Goal: Task Accomplishment & Management: Manage account settings

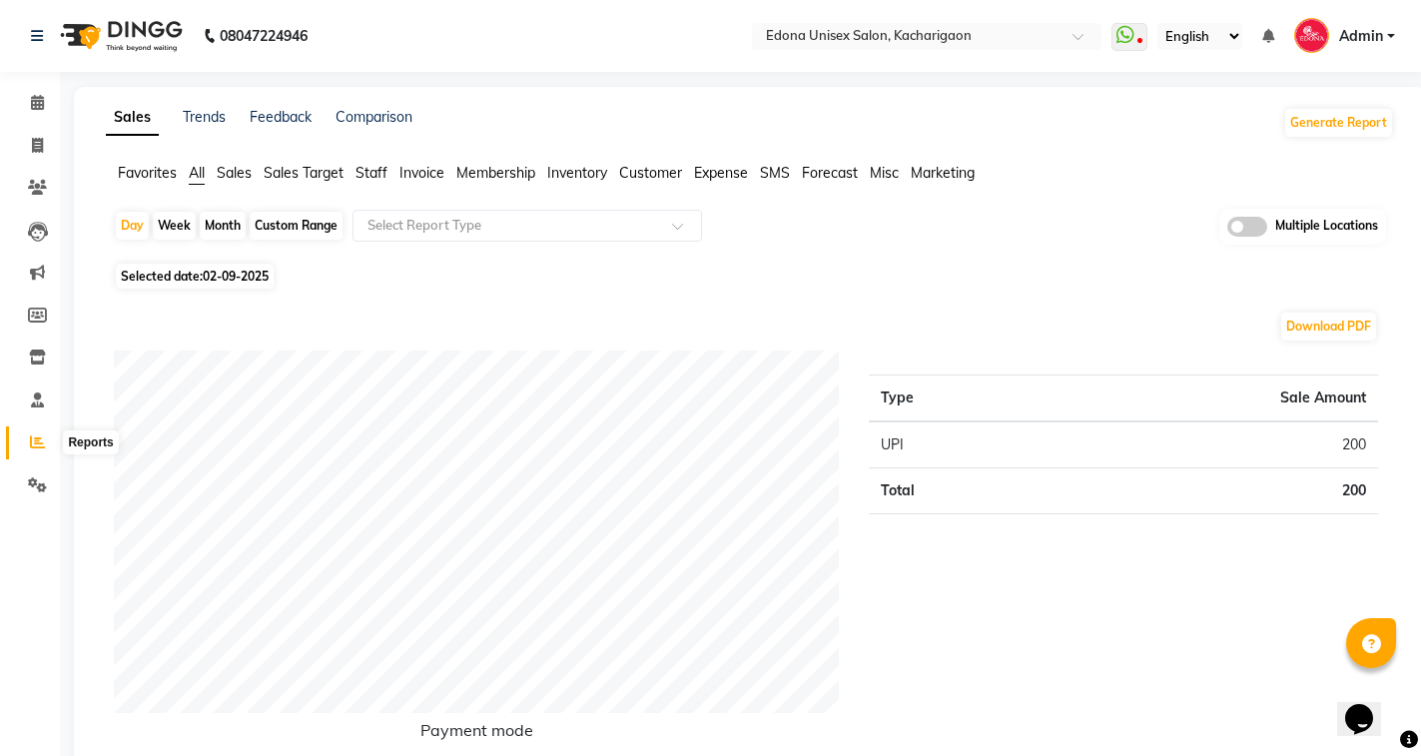
click at [41, 443] on icon at bounding box center [37, 441] width 15 height 15
click at [230, 175] on span "Sales" at bounding box center [234, 173] width 35 height 18
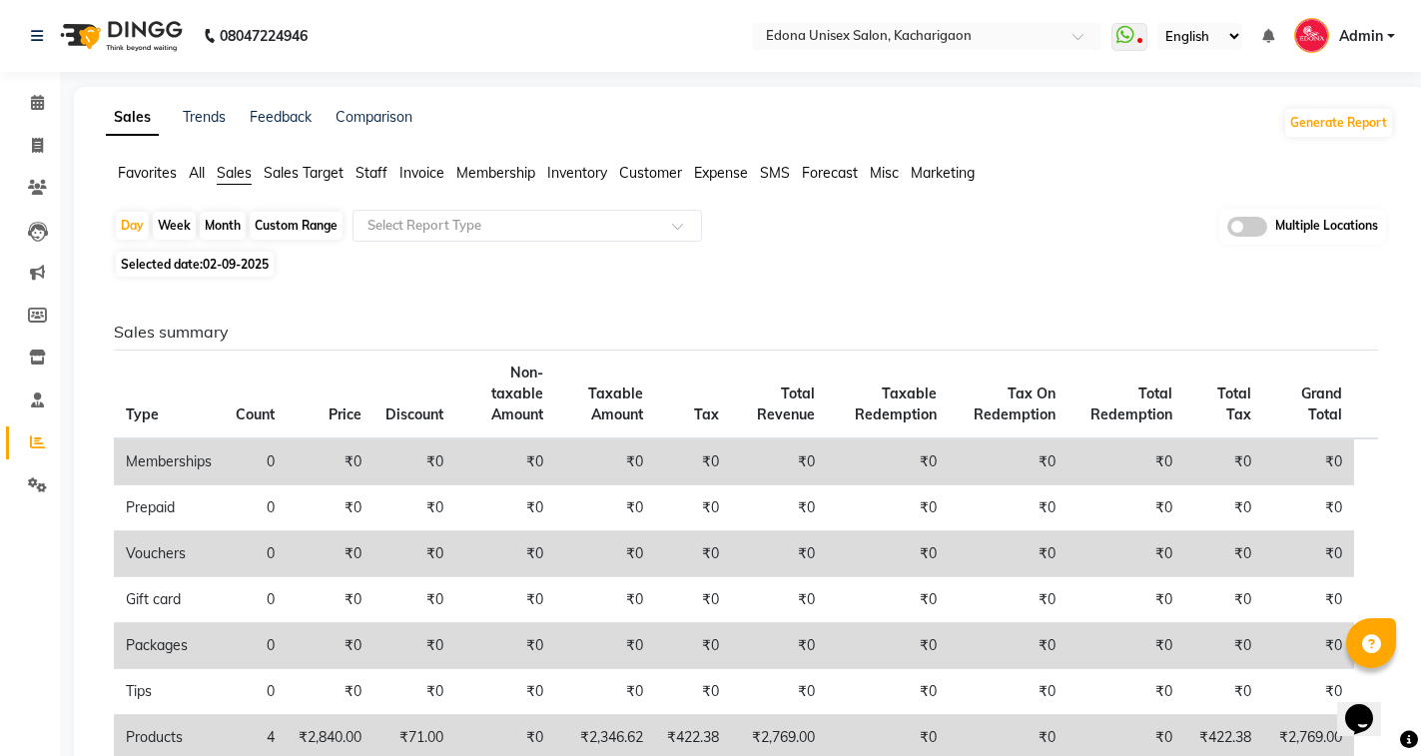
click at [241, 259] on span "02-09-2025" at bounding box center [236, 264] width 66 height 15
select select "9"
select select "2025"
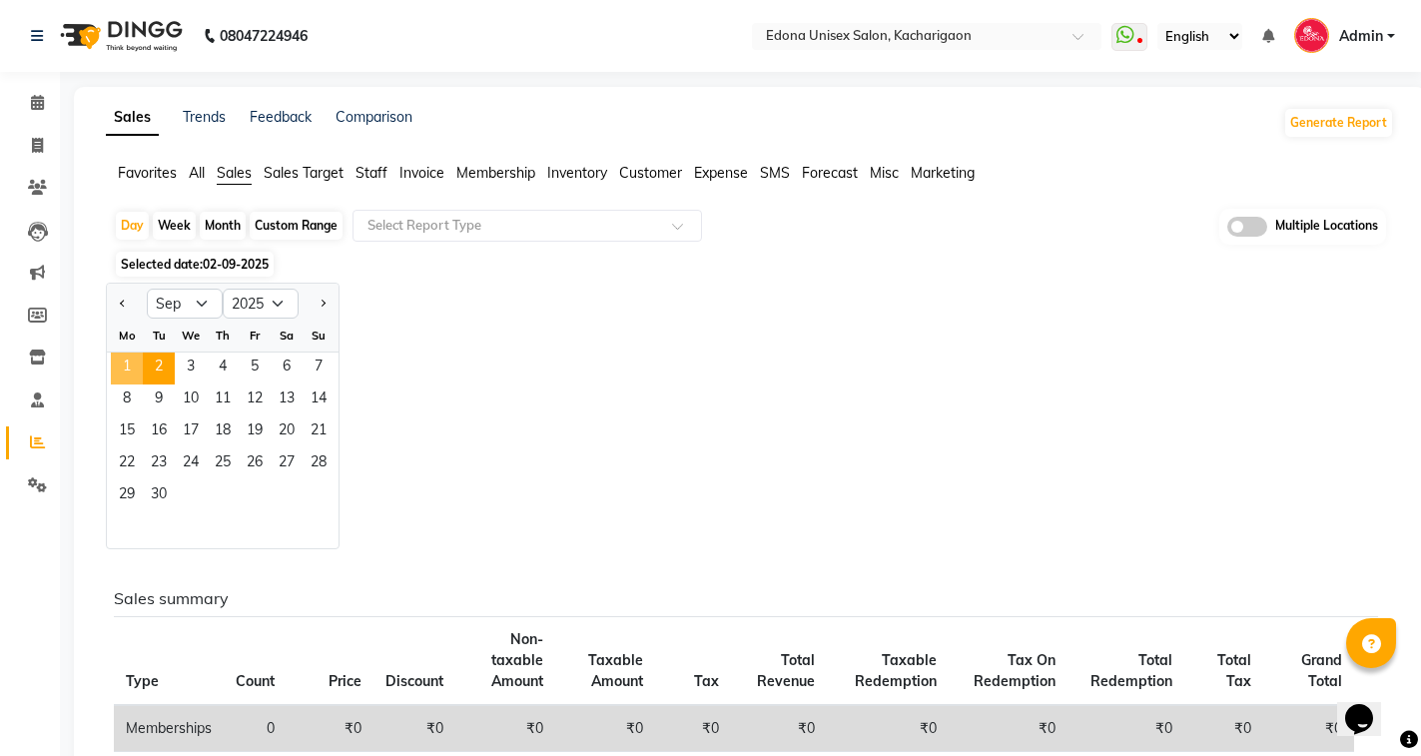
click at [118, 374] on span "1" at bounding box center [127, 368] width 32 height 32
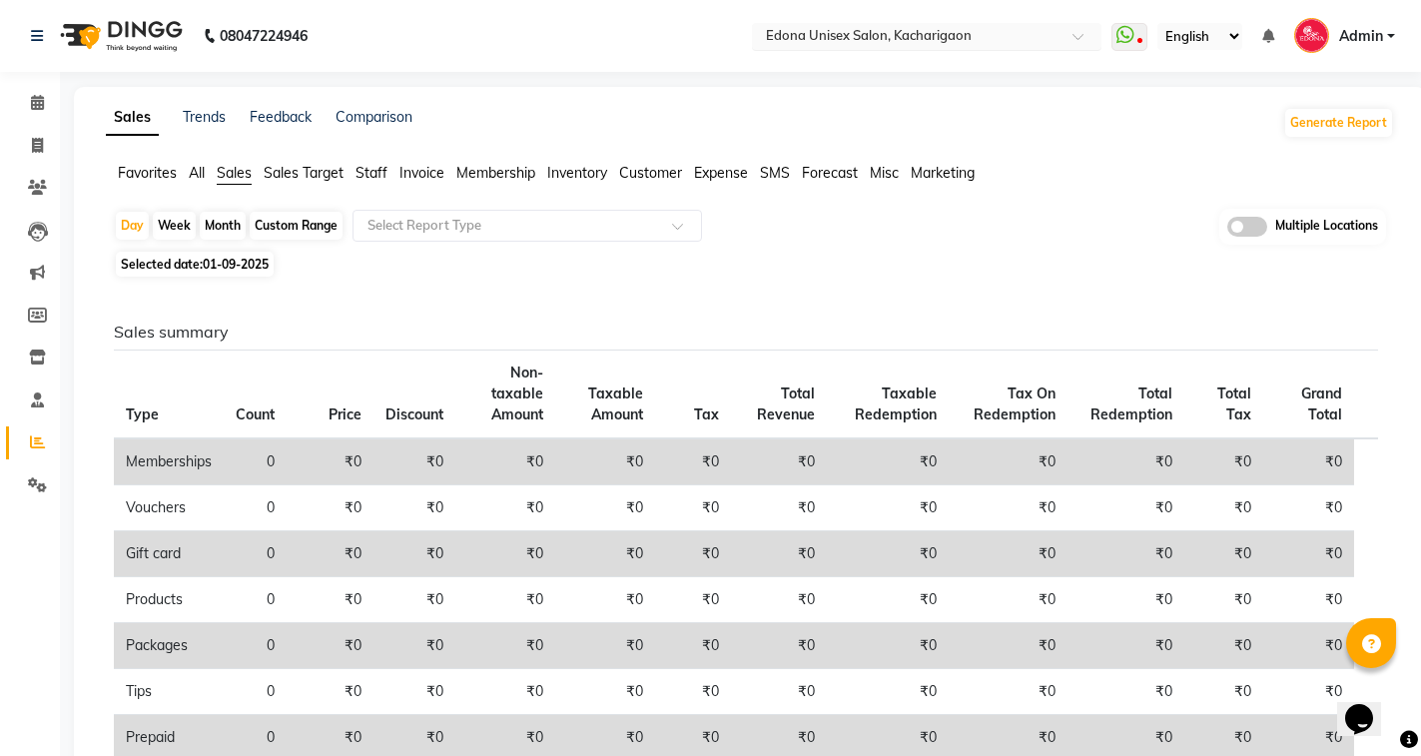
click at [999, 36] on input "text" at bounding box center [907, 38] width 290 height 20
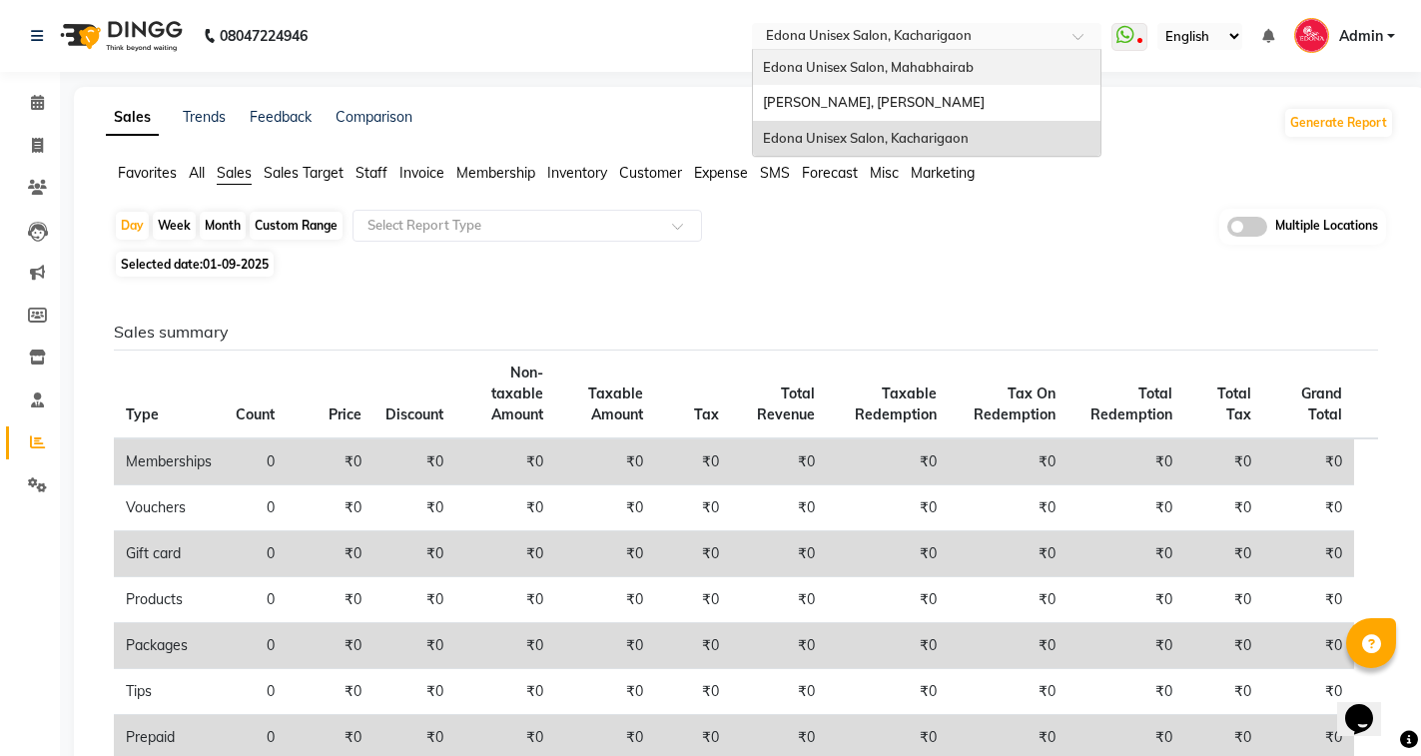
click at [970, 75] on div "Edona Unisex Salon, Mahabhairab" at bounding box center [926, 68] width 347 height 36
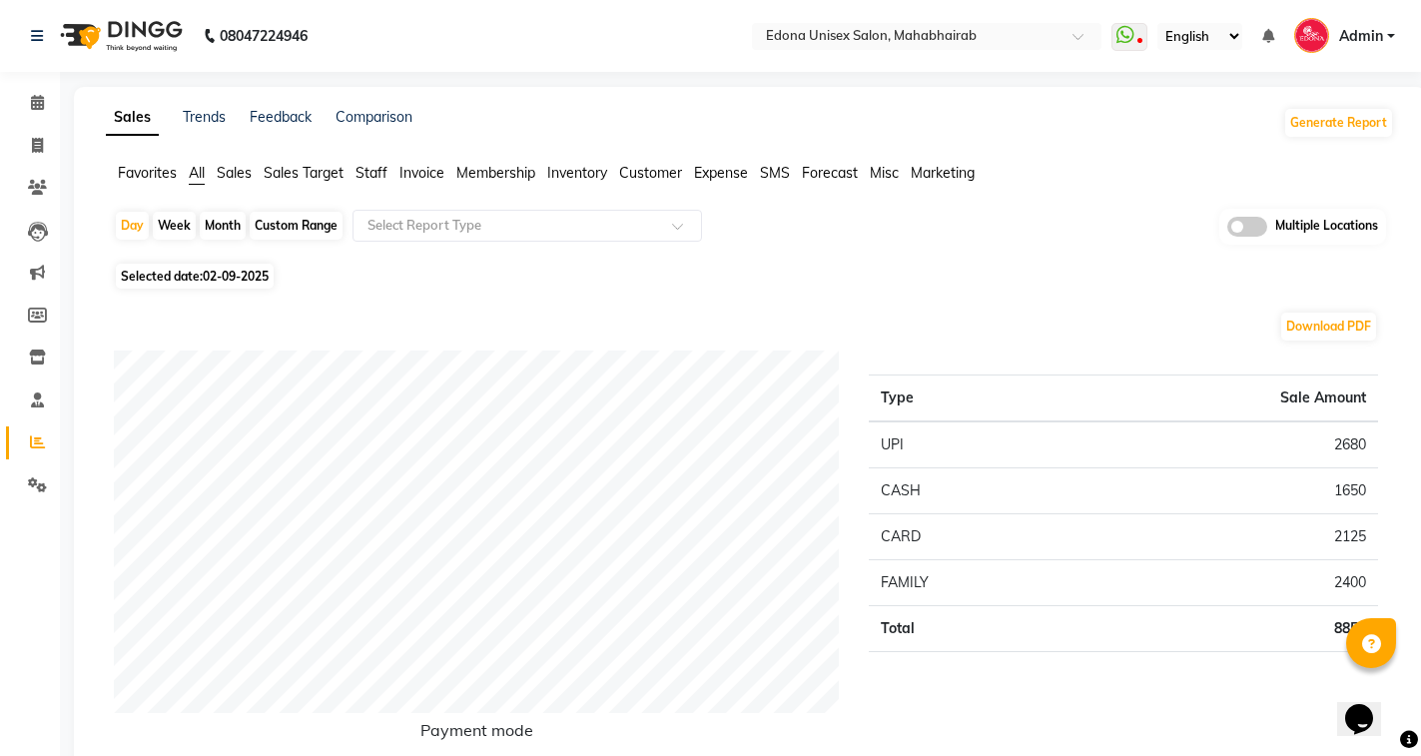
click at [226, 183] on li "Sales" at bounding box center [234, 173] width 35 height 21
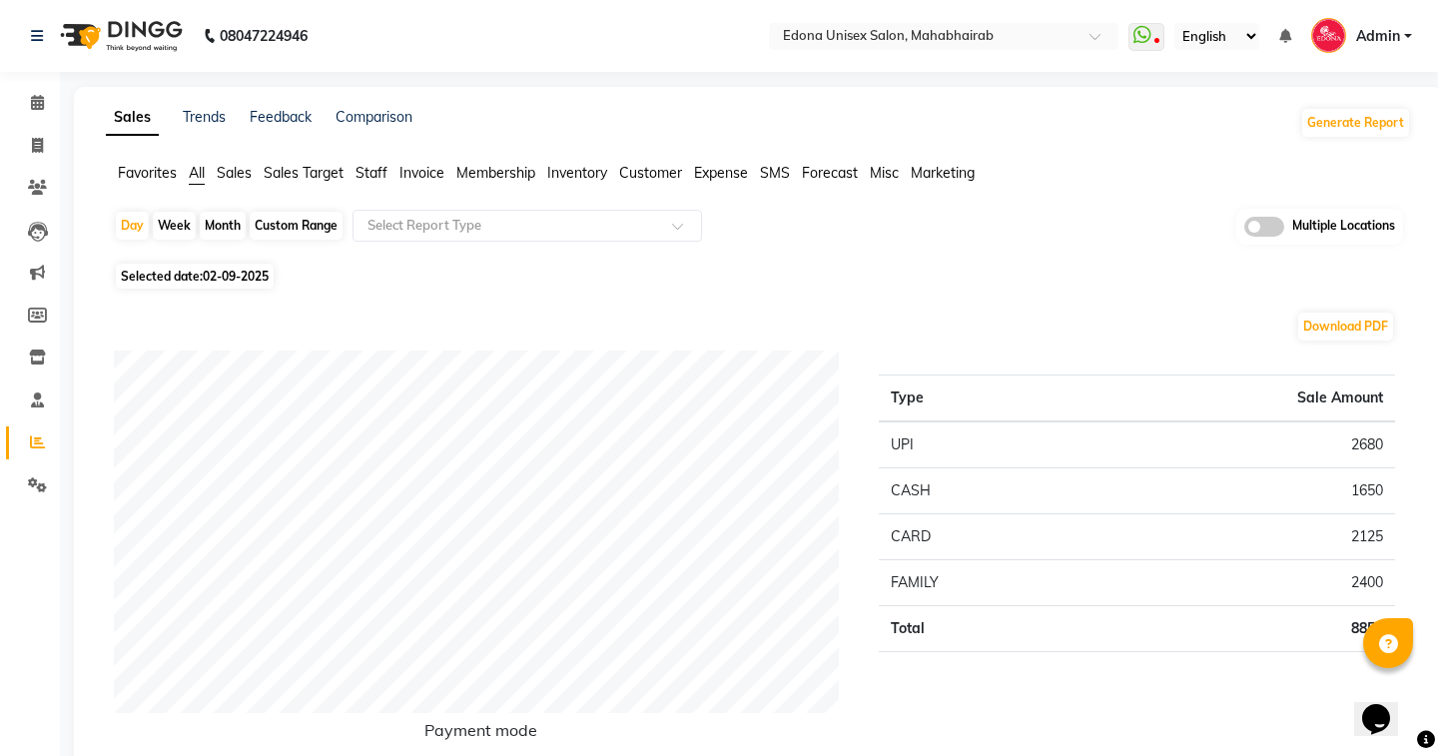
click at [230, 175] on span "Sales" at bounding box center [234, 173] width 35 height 18
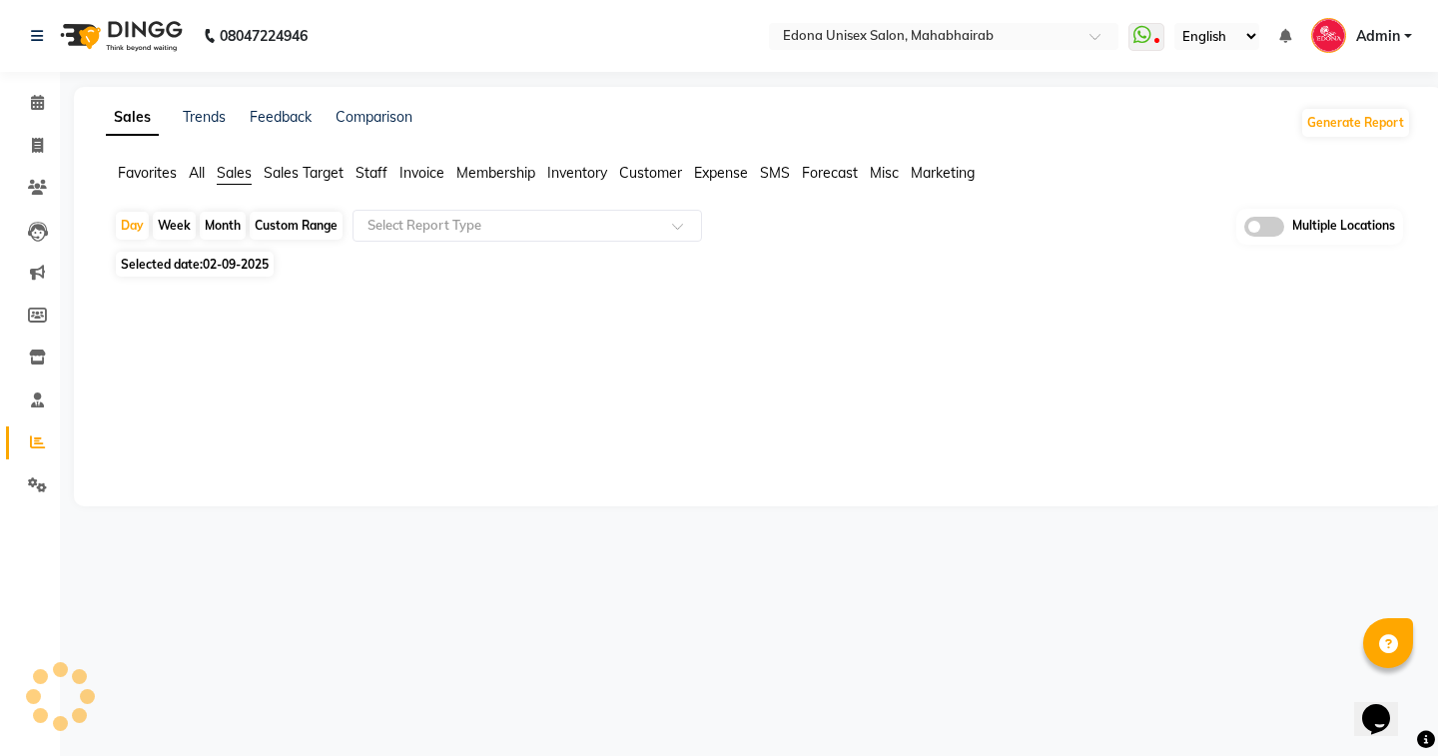
click at [246, 268] on span "02-09-2025" at bounding box center [236, 264] width 66 height 15
select select "9"
select select "2025"
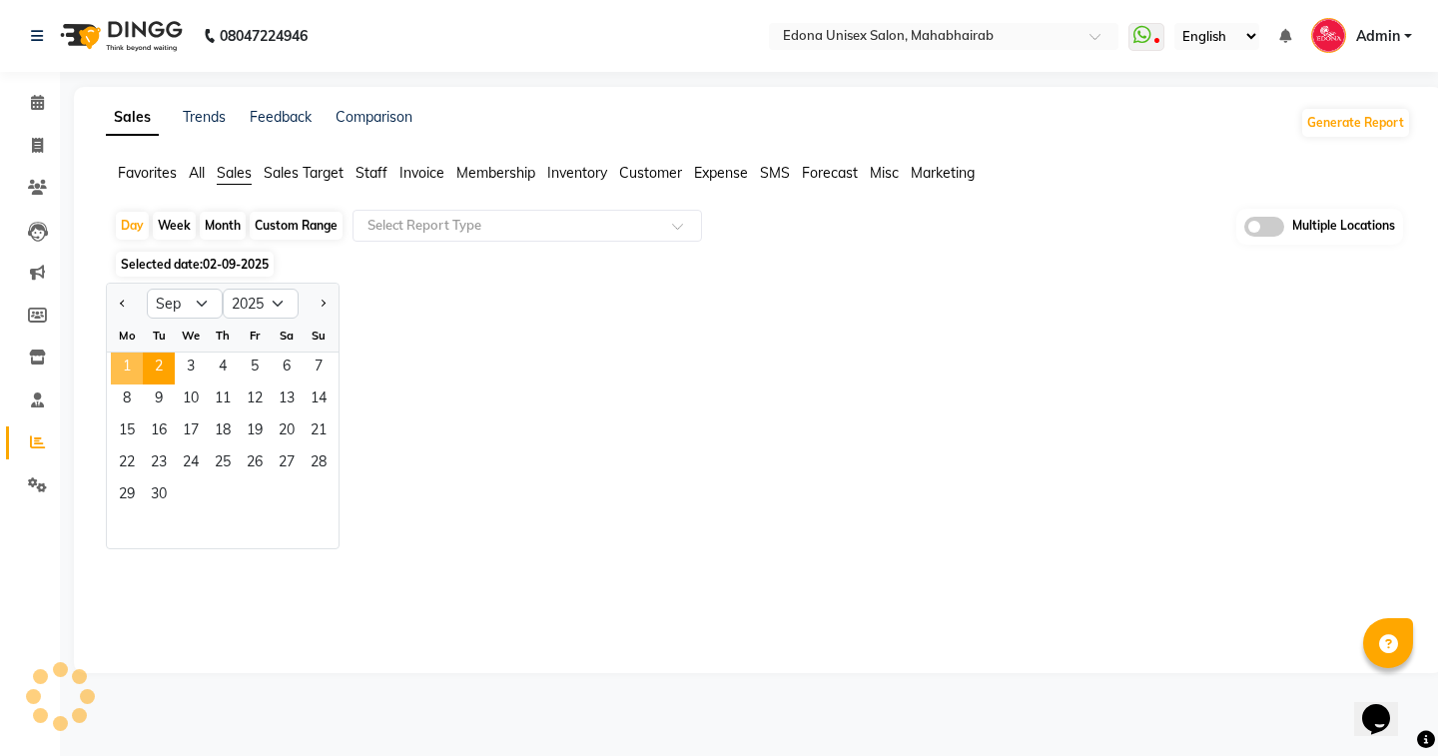
click at [137, 366] on span "1" at bounding box center [127, 368] width 32 height 32
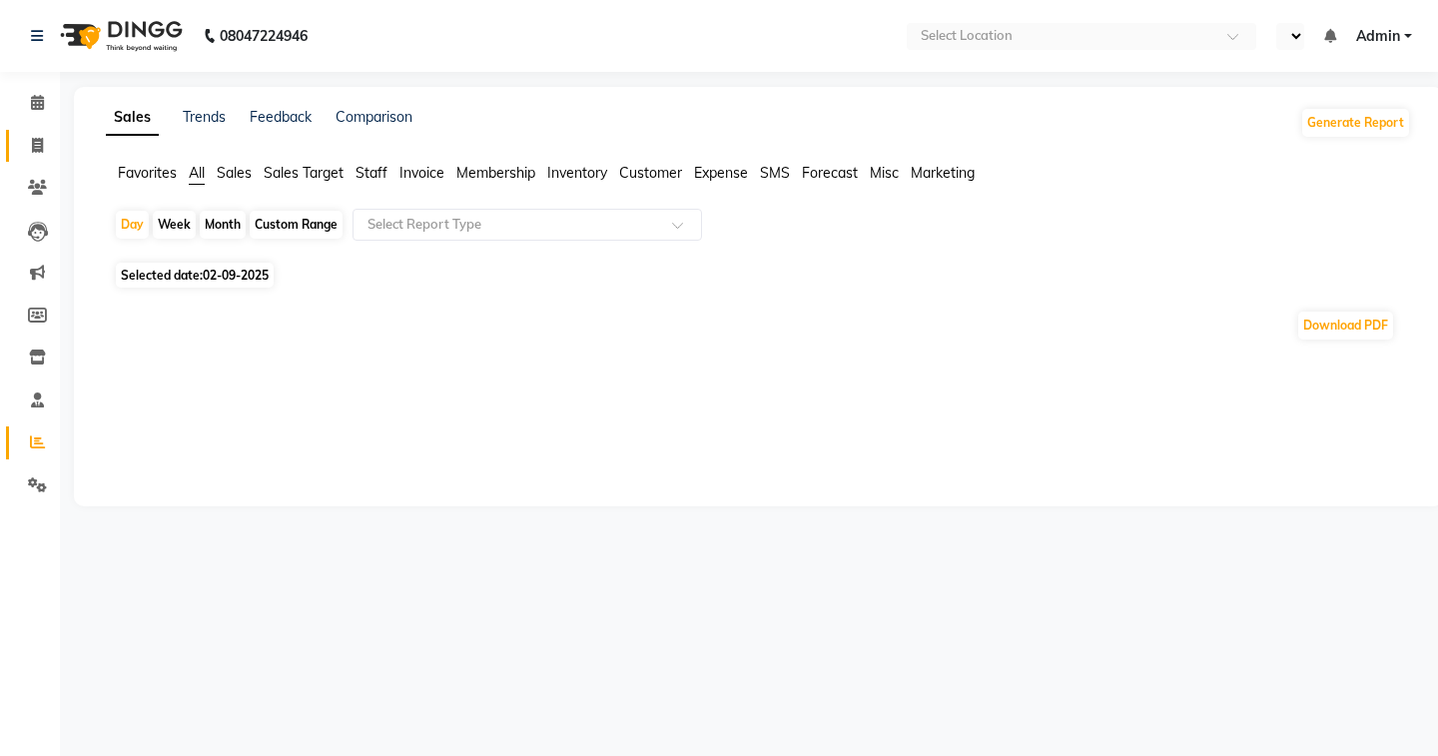
click at [38, 145] on icon at bounding box center [37, 145] width 11 height 15
select select "en"
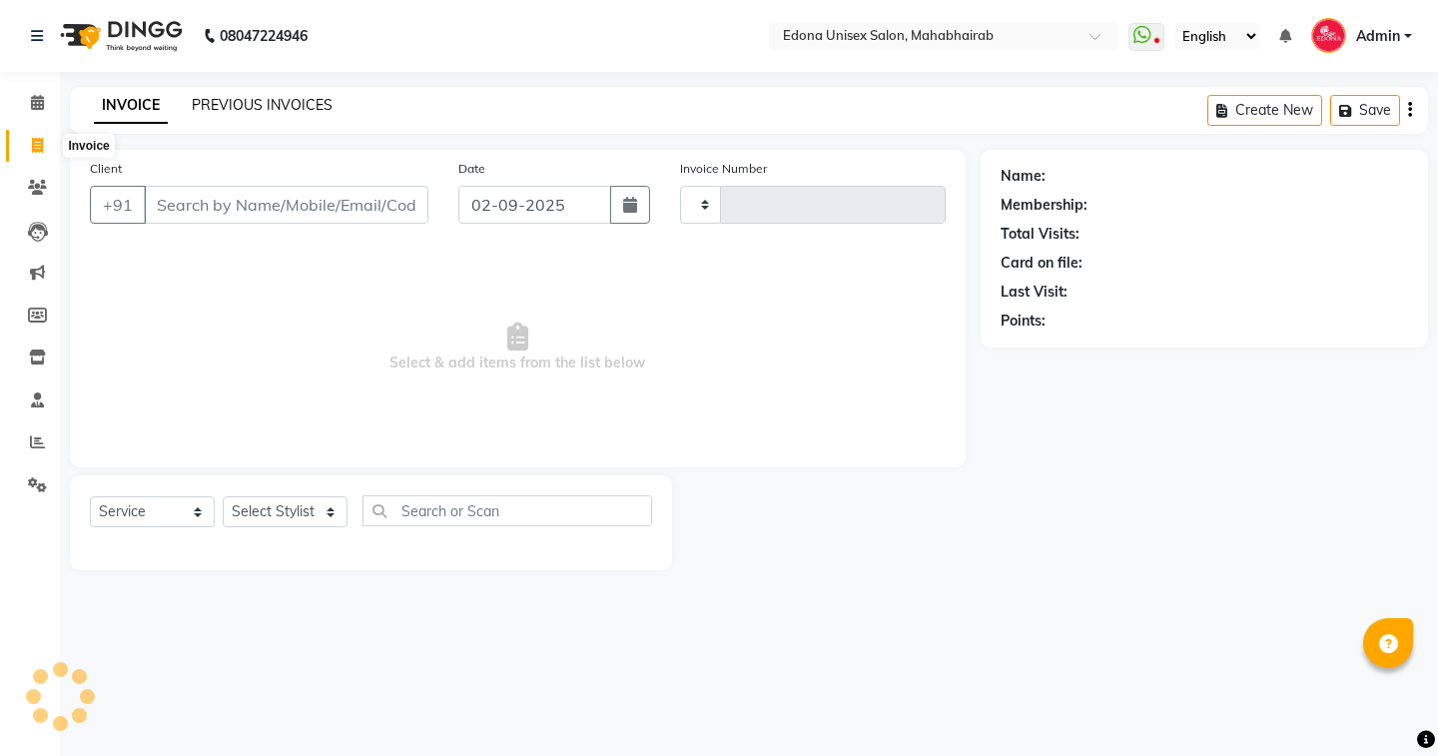
click at [252, 97] on link "PREVIOUS INVOICES" at bounding box center [262, 105] width 141 height 18
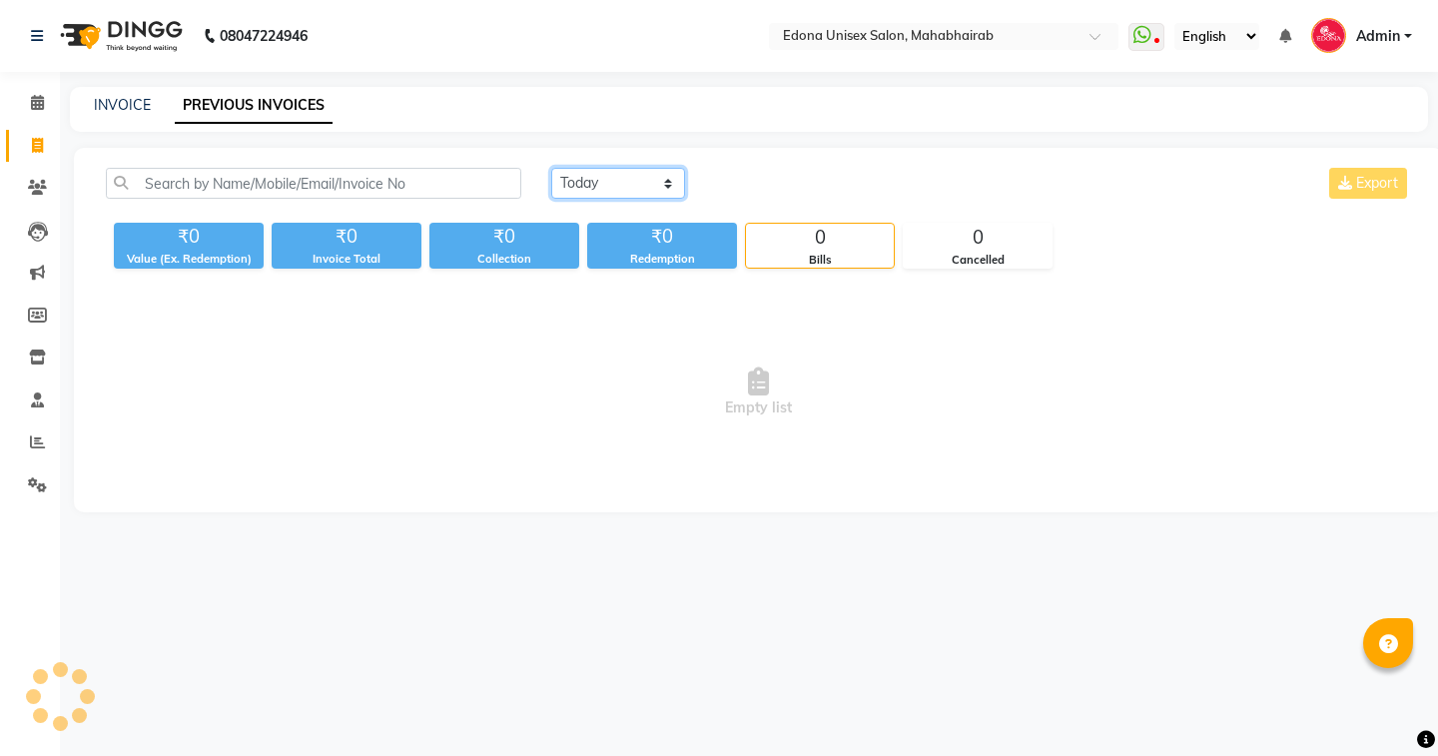
drag, startPoint x: 589, startPoint y: 181, endPoint x: 612, endPoint y: 197, distance: 28.0
click at [589, 181] on select "[DATE] [DATE] Custom Range" at bounding box center [618, 183] width 134 height 31
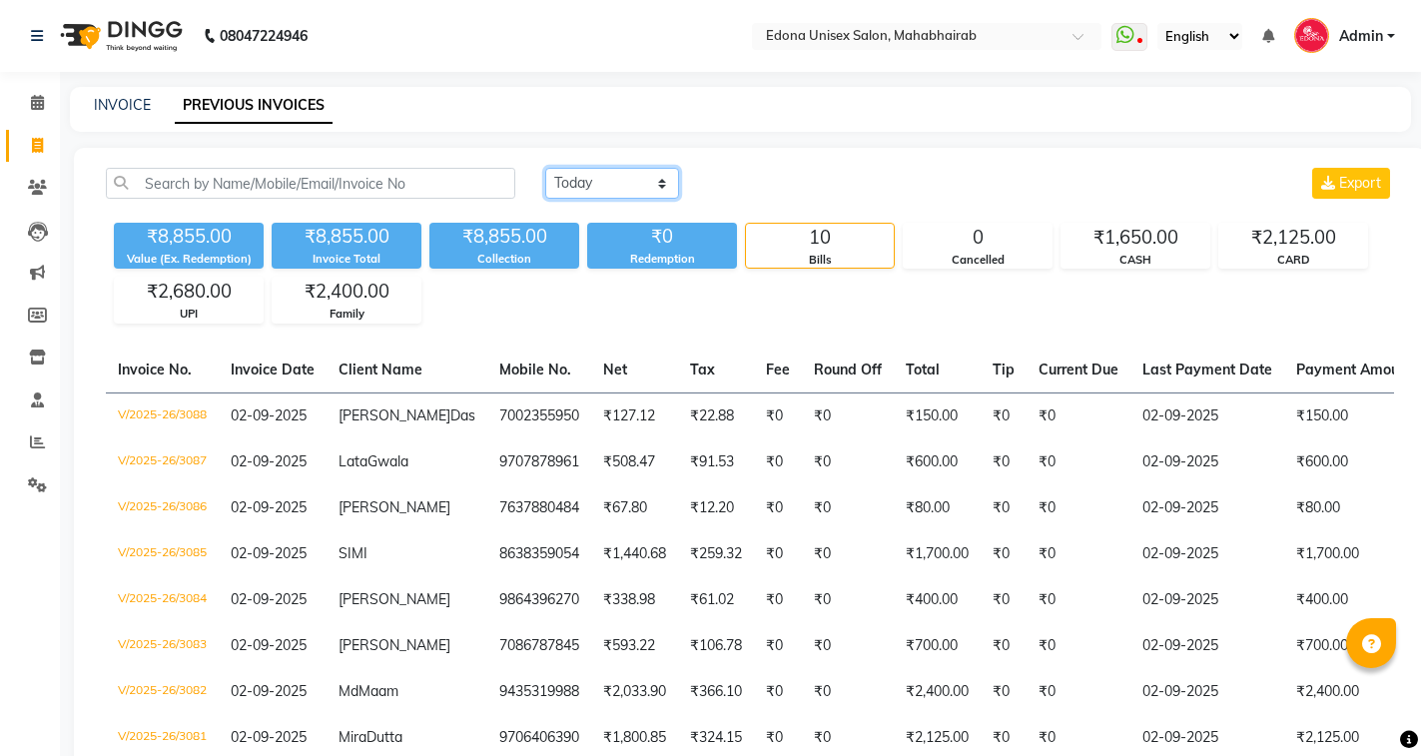
select select "[DATE]"
click at [545, 168] on select "[DATE] [DATE] Custom Range" at bounding box center [612, 183] width 134 height 31
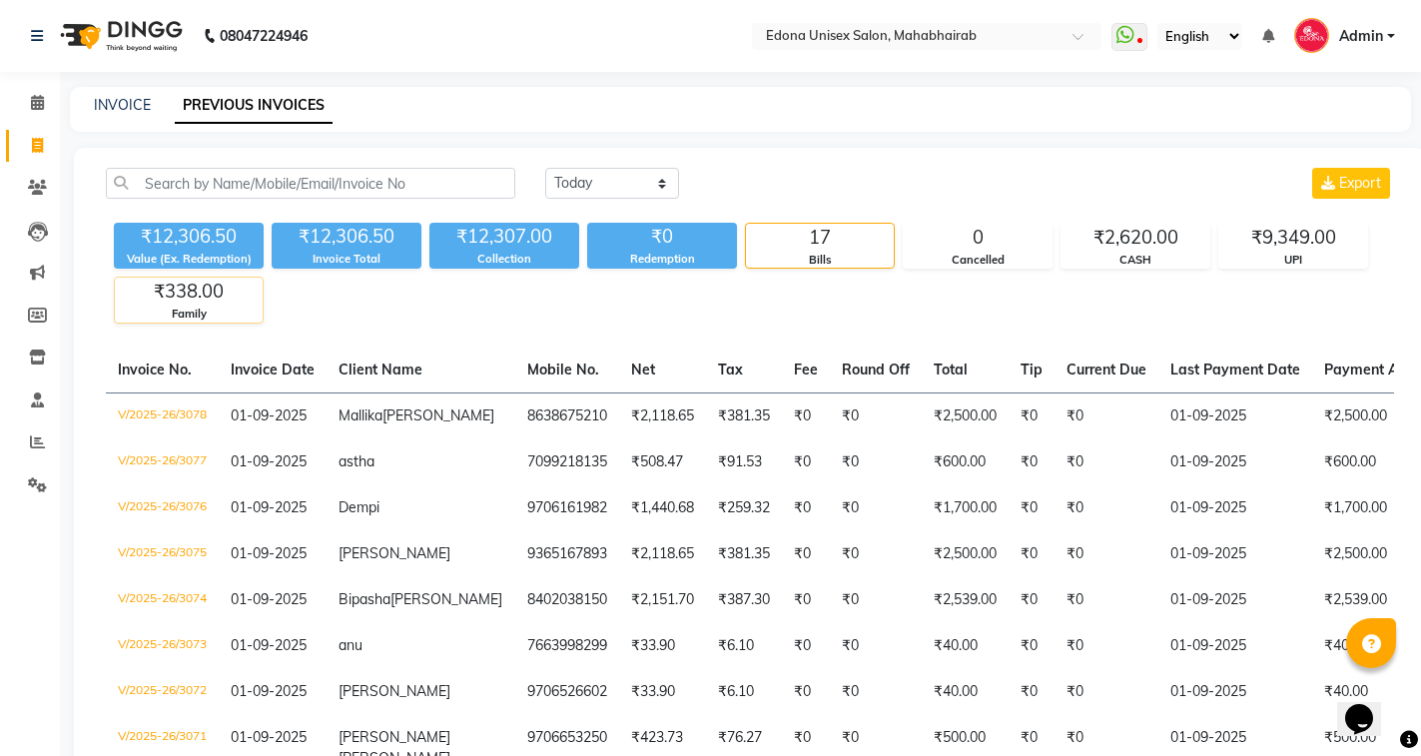
click at [191, 312] on div "Family" at bounding box center [189, 314] width 148 height 17
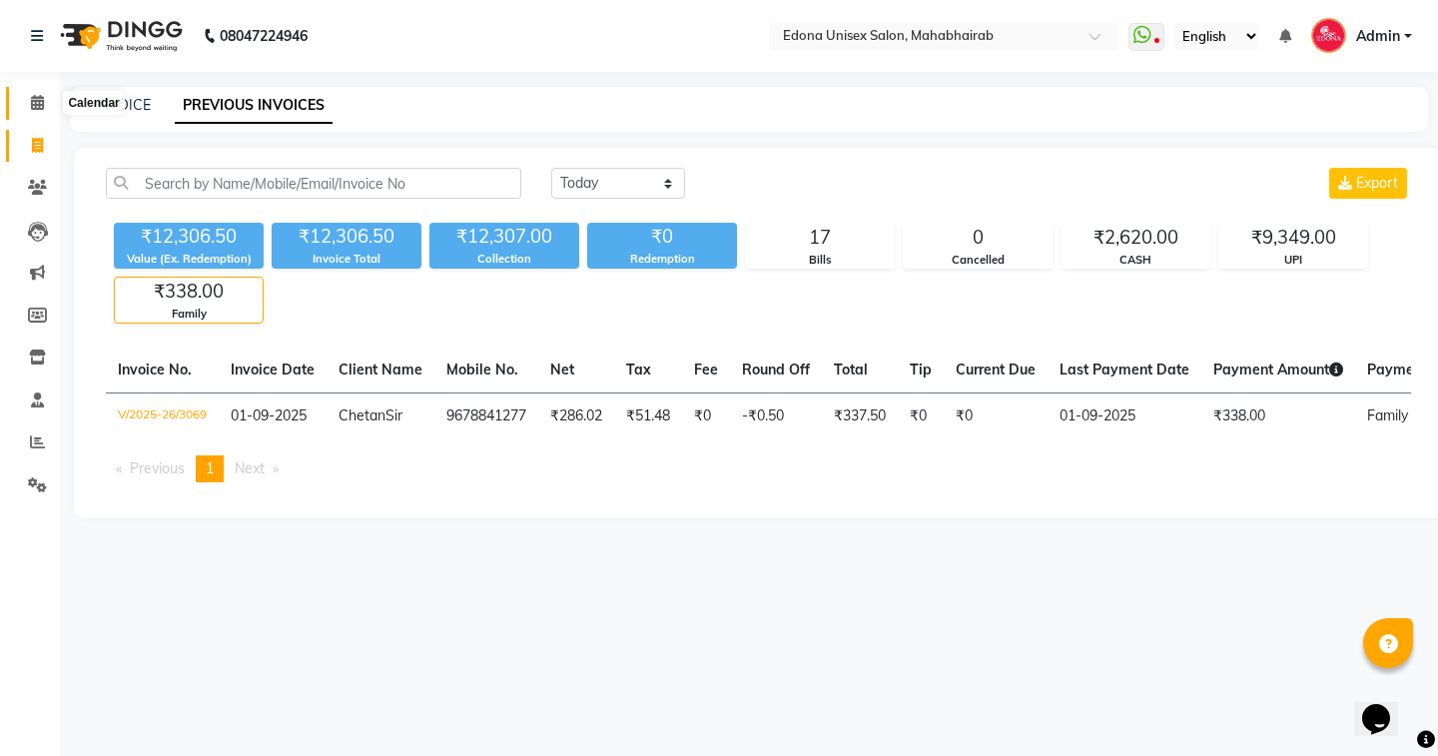
click at [37, 105] on icon at bounding box center [37, 102] width 13 height 15
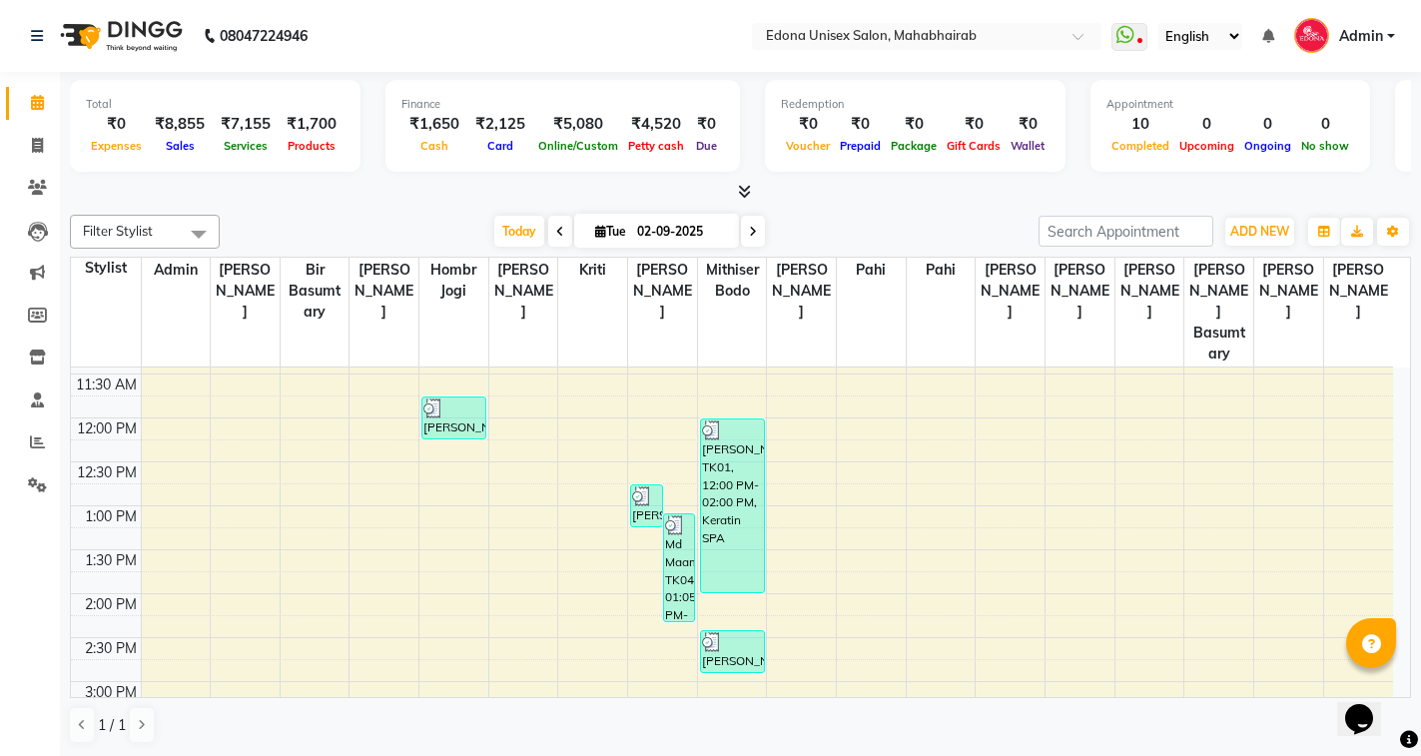
scroll to position [399, 0]
